Goal: Information Seeking & Learning: Check status

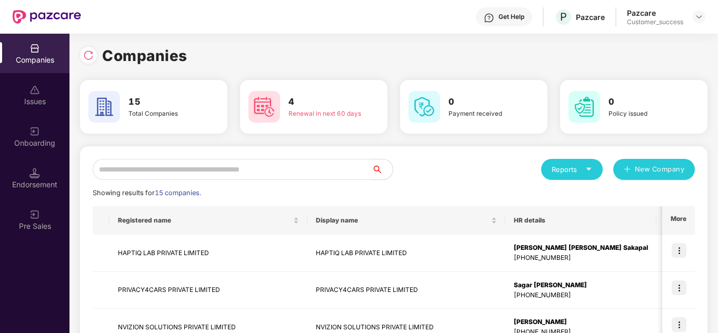
scroll to position [126, 0]
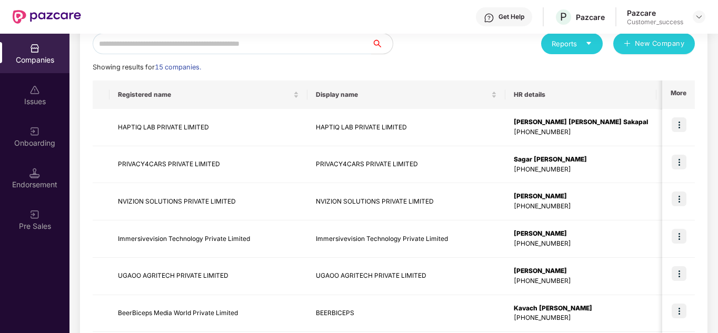
click at [450, 60] on div "Reports New Company Showing results for 15 companies. Registered name Display n…" at bounding box center [394, 276] width 603 height 486
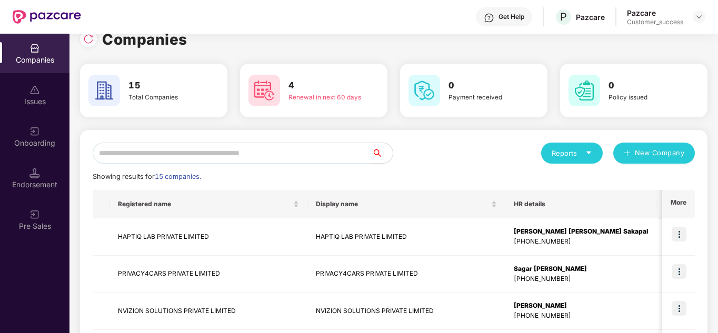
scroll to position [0, 0]
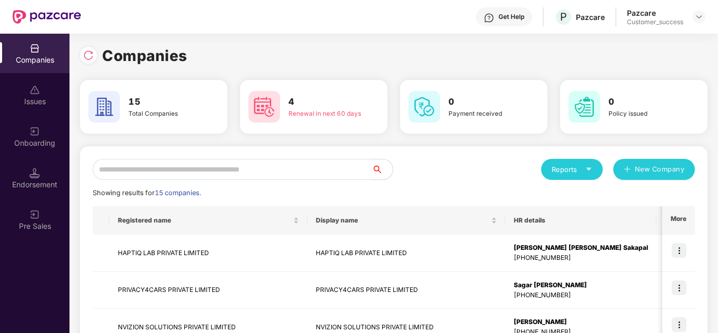
click at [267, 107] on img at bounding box center [265, 107] width 32 height 32
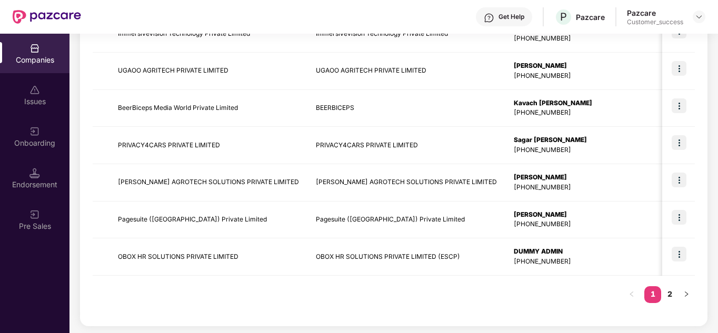
scroll to position [333, 0]
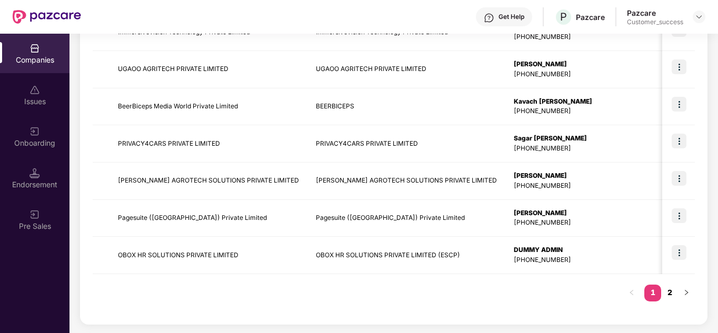
click at [668, 295] on link "2" at bounding box center [670, 293] width 17 height 16
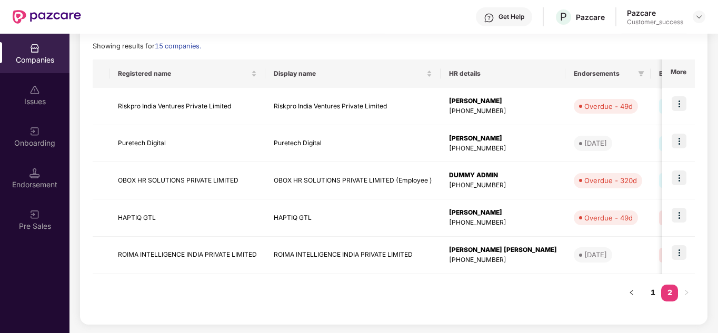
scroll to position [147, 0]
click at [650, 294] on link "1" at bounding box center [653, 293] width 17 height 16
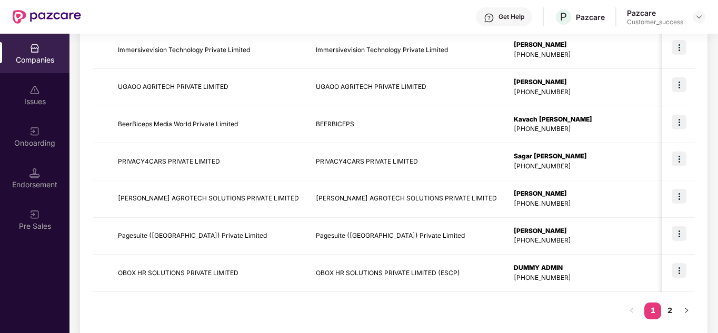
scroll to position [316, 0]
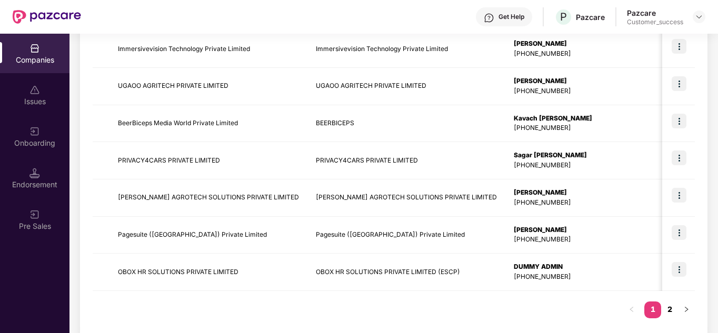
click at [670, 311] on link "2" at bounding box center [670, 310] width 17 height 16
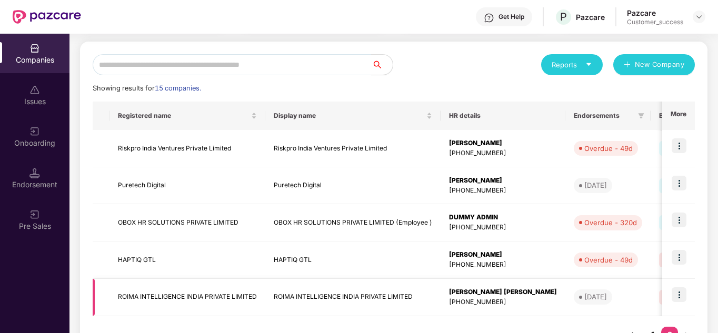
scroll to position [126, 0]
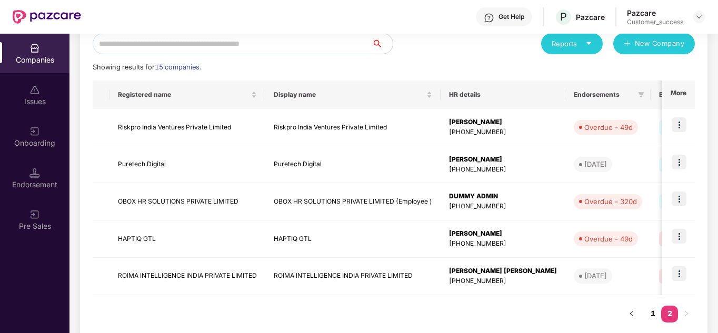
click at [512, 299] on div "Registered name Display name HR details Endorsements Benefits Earliest Renewal …" at bounding box center [394, 207] width 603 height 252
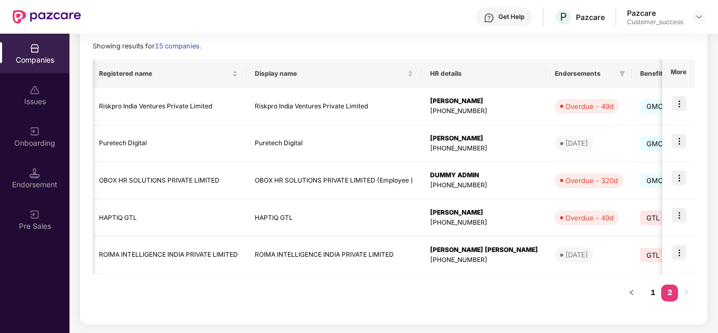
scroll to position [0, 0]
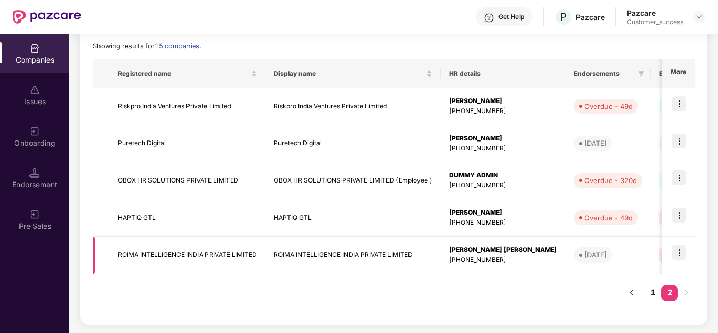
click at [514, 273] on td "[PERSON_NAME] [PERSON_NAME] [PHONE_NUMBER]" at bounding box center [503, 255] width 125 height 37
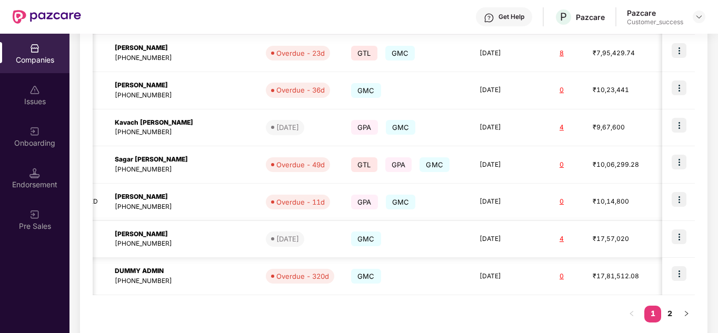
scroll to position [0, 400]
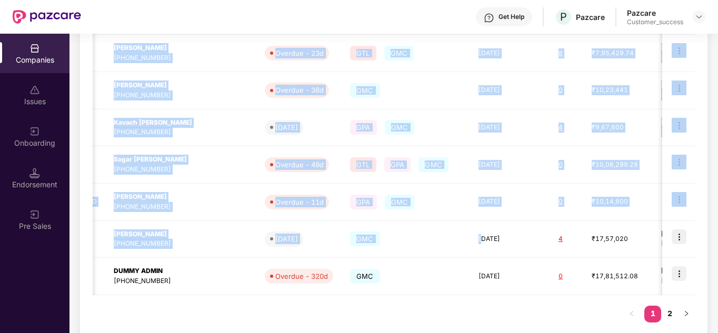
drag, startPoint x: 412, startPoint y: 241, endPoint x: 417, endPoint y: 302, distance: 61.3
click at [417, 302] on div "Registered name Display name HR details Endorsements Benefits Earliest Renewal …" at bounding box center [394, 114] width 603 height 439
click at [430, 304] on div "Registered name Display name HR details Endorsements Benefits Earliest Renewal …" at bounding box center [394, 114] width 603 height 439
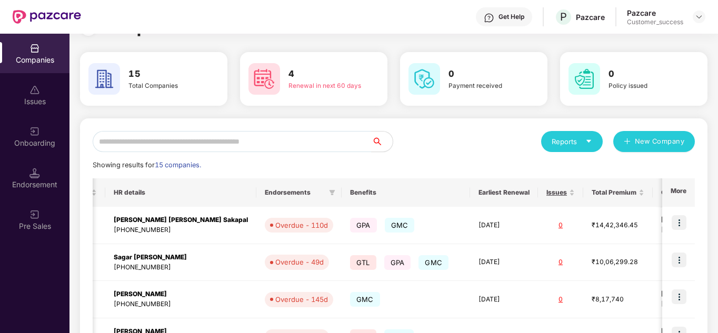
scroll to position [0, 0]
